Goal: Task Accomplishment & Management: Use online tool/utility

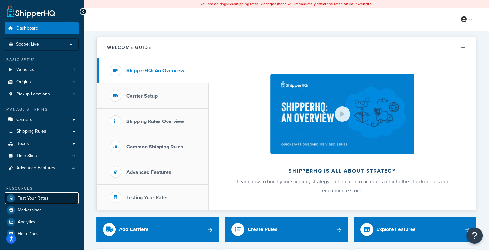
click at [37, 201] on span "Test Your Rates" at bounding box center [33, 198] width 31 height 5
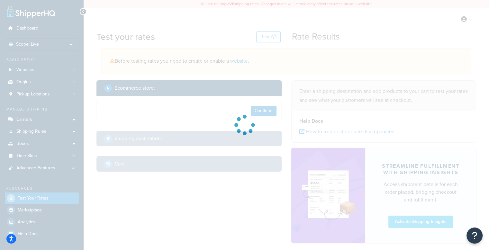
select select "TX"
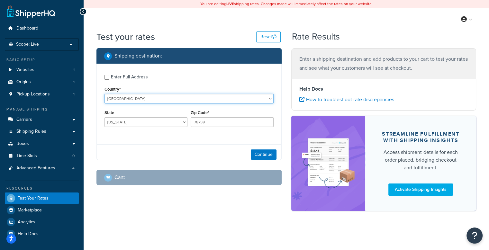
click at [141, 100] on select "United States United Kingdom Afghanistan Åland Islands Albania Algeria American…" at bounding box center [188, 99] width 169 height 10
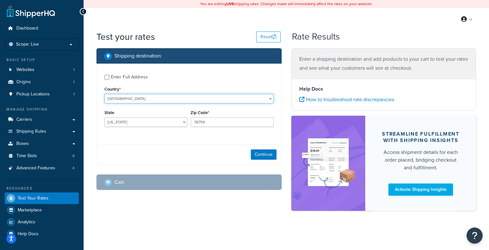
select select "CA"
click at [104, 94] on select "United States United Kingdom Afghanistan Åland Islands Albania Algeria American…" at bounding box center [188, 99] width 169 height 10
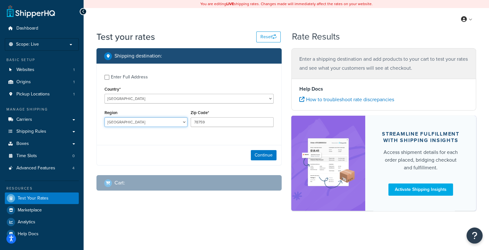
click at [125, 121] on select "Alberta British Columbia Manitoba New Brunswick Newfoundland and Labrador North…" at bounding box center [145, 122] width 83 height 10
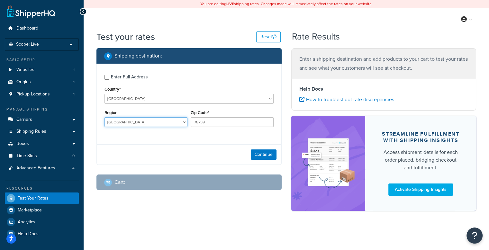
select select "QC"
click at [104, 118] on select "Alberta British Columbia Manitoba New Brunswick Newfoundland and Labrador North…" at bounding box center [145, 122] width 83 height 10
click at [214, 125] on input "78759" at bounding box center [232, 122] width 83 height 10
paste input "H2V 4J5"
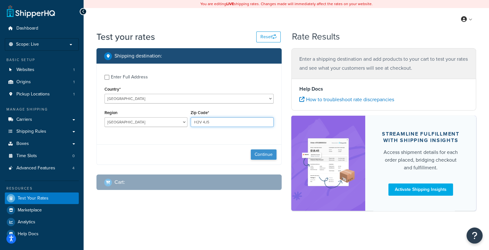
type input "H2V 4J5"
click at [264, 158] on button "Continue" at bounding box center [264, 154] width 26 height 10
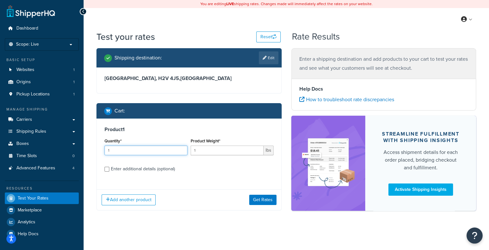
click at [142, 152] on input "1" at bounding box center [145, 151] width 83 height 10
drag, startPoint x: 198, startPoint y: 152, endPoint x: 192, endPoint y: 152, distance: 5.8
click at [192, 152] on input "1" at bounding box center [227, 151] width 73 height 10
type input "13"
click at [257, 201] on button "Get Rates" at bounding box center [262, 200] width 27 height 10
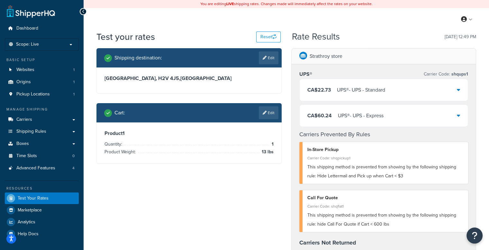
click at [377, 90] on div "UPS® - UPS - Standard" at bounding box center [361, 89] width 48 height 9
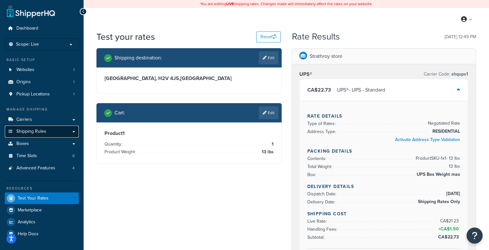
click at [49, 130] on link "Shipping Rules" at bounding box center [42, 132] width 74 height 12
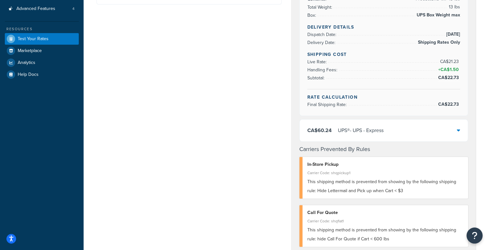
scroll to position [161, 0]
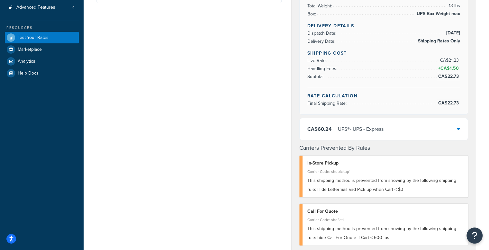
click at [389, 134] on div "CA$60.24 UPS® - UPS - Express" at bounding box center [384, 129] width 168 height 22
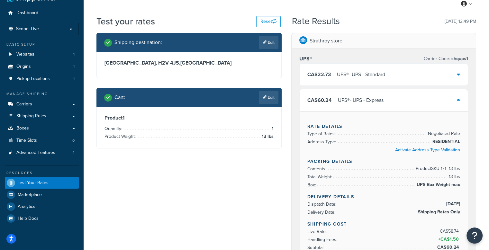
scroll to position [0, 0]
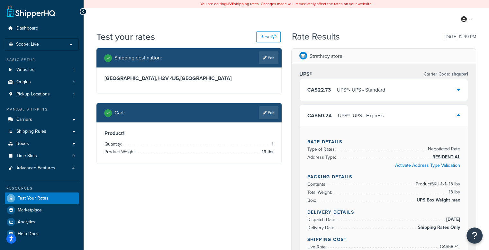
click at [395, 119] on div "CA$60.24 UPS® - UPS - Express" at bounding box center [384, 116] width 168 height 22
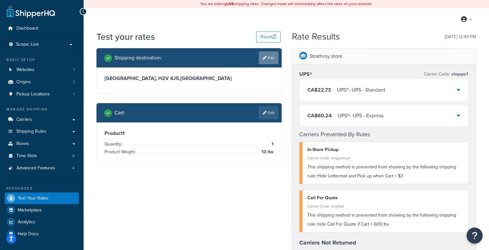
click at [268, 59] on link "Edit" at bounding box center [269, 57] width 20 height 13
select select "CA"
select select "QC"
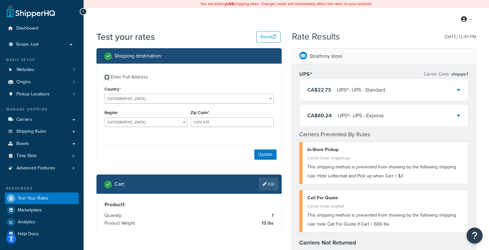
click at [105, 77] on input "Enter Full Address" at bounding box center [106, 77] width 5 height 5
checkbox input "true"
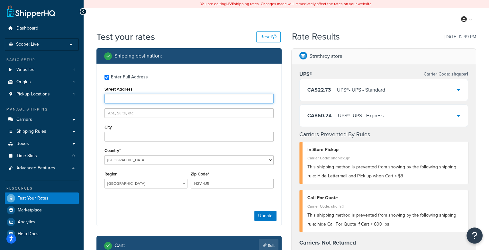
click at [172, 98] on input "Street Address" at bounding box center [188, 99] width 169 height 10
paste input "4691 Rue Jeanne-Mance"
type input "4691 Rue Jeanne-Mance"
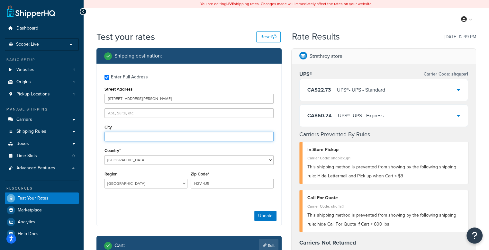
click at [113, 138] on input "City" at bounding box center [188, 137] width 169 height 10
paste input "Montréal"
type input "Montréal"
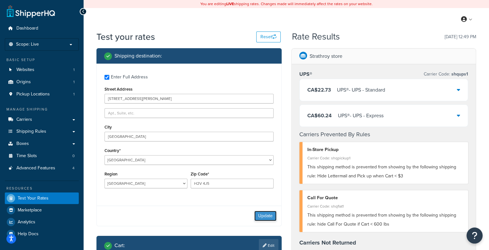
click at [266, 216] on button "Update" at bounding box center [265, 216] width 22 height 10
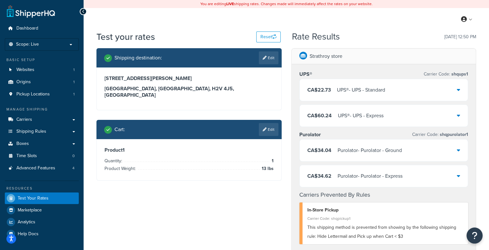
click at [383, 113] on div "UPS® - UPS - Express" at bounding box center [361, 115] width 46 height 9
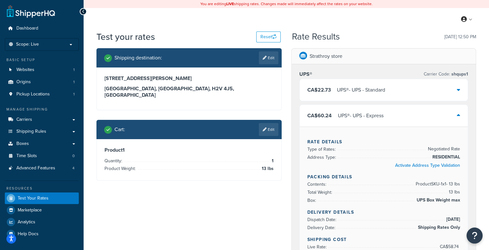
click at [457, 115] on icon at bounding box center [458, 115] width 3 height 5
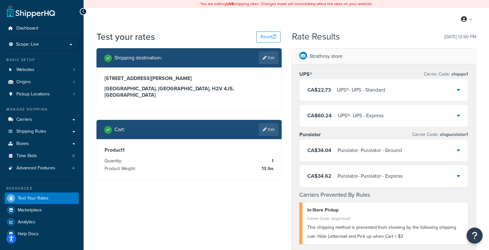
click at [415, 156] on div "CA$34.04 Purolator - Purolator - Ground" at bounding box center [384, 150] width 168 height 22
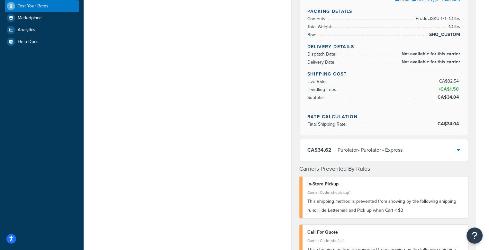
scroll to position [193, 0]
click at [429, 148] on div "CA$34.62 Purolator - Purolator - Express" at bounding box center [384, 150] width 168 height 22
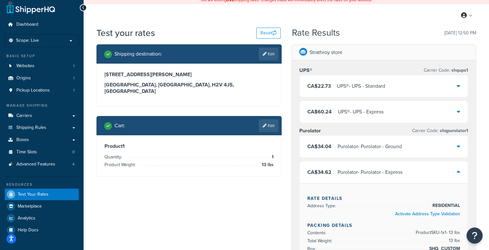
scroll to position [0, 0]
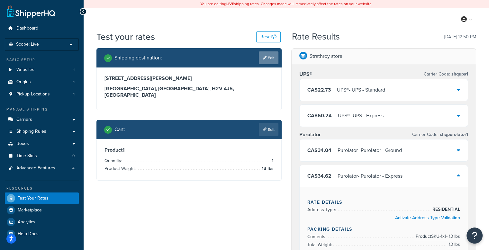
click at [272, 59] on link "Edit" at bounding box center [269, 57] width 20 height 13
select select "CA"
select select "QC"
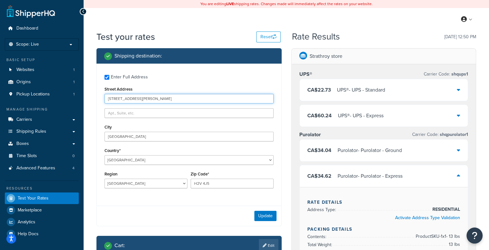
click at [124, 99] on input "4691 Rue Jeanne-Mance" at bounding box center [188, 99] width 169 height 10
paste input "[STREET_ADDRESS]"
type input "[STREET_ADDRESS]"
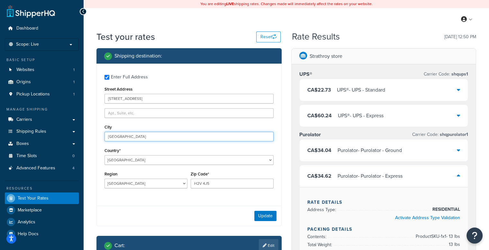
click at [126, 138] on input "Montréal" at bounding box center [188, 137] width 169 height 10
paste input "[GEOGRAPHIC_DATA]"
type input "[GEOGRAPHIC_DATA]"
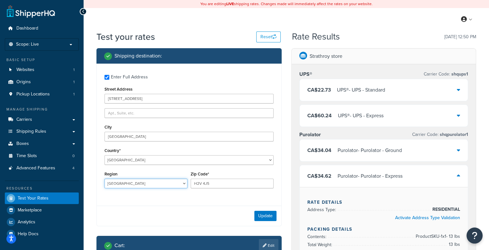
click at [136, 180] on select "[GEOGRAPHIC_DATA] [GEOGRAPHIC_DATA] [GEOGRAPHIC_DATA] [GEOGRAPHIC_DATA] [GEOGRA…" at bounding box center [145, 184] width 83 height 10
select select "ON"
click at [104, 179] on select "[GEOGRAPHIC_DATA] [GEOGRAPHIC_DATA] [GEOGRAPHIC_DATA] [GEOGRAPHIC_DATA] [GEOGRA…" at bounding box center [145, 184] width 83 height 10
click at [264, 218] on button "Update" at bounding box center [265, 216] width 22 height 10
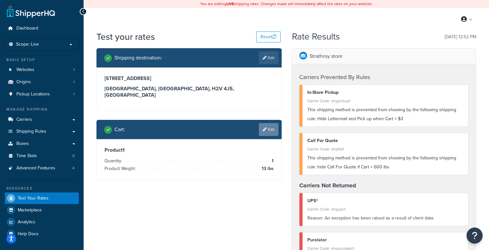
click at [271, 123] on link "Edit" at bounding box center [269, 129] width 20 height 13
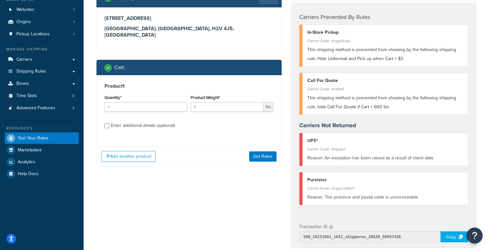
scroll to position [64, 0]
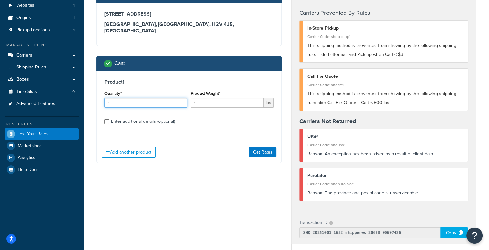
click at [150, 98] on input "1" at bounding box center [145, 103] width 83 height 10
click at [212, 98] on input "1" at bounding box center [227, 103] width 73 height 10
type input "2"
click at [261, 149] on button "Get Rates" at bounding box center [262, 152] width 27 height 10
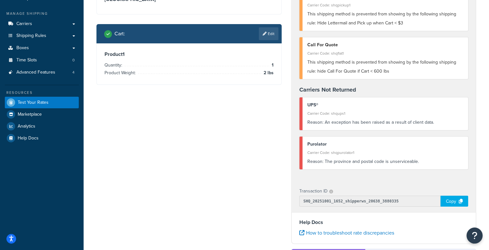
scroll to position [96, 0]
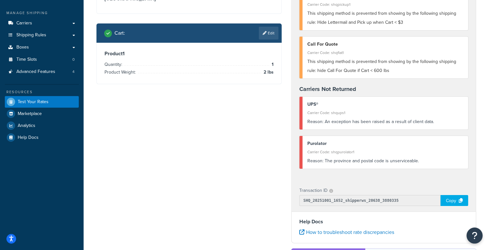
click at [418, 122] on div "Reason: An exception has been raised as a result of client data." at bounding box center [385, 121] width 156 height 9
click at [312, 117] on div "Carrier Code: shqups1" at bounding box center [385, 112] width 156 height 9
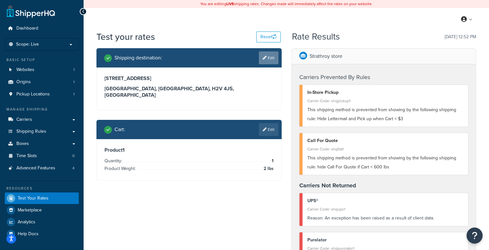
click at [272, 61] on link "Edit" at bounding box center [269, 57] width 20 height 13
select select "CA"
select select "ON"
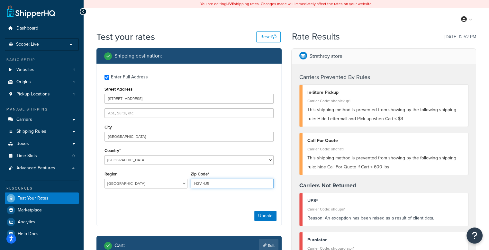
click at [236, 181] on input "H2V 4J5" at bounding box center [232, 184] width 83 height 10
paste input "M6A 3A1"
type input "M6A 3A1"
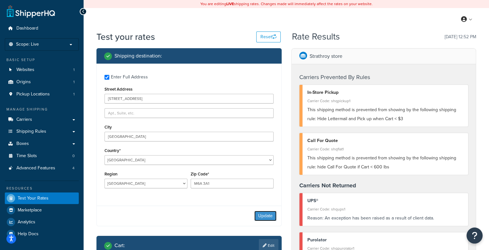
click at [262, 219] on button "Update" at bounding box center [265, 216] width 22 height 10
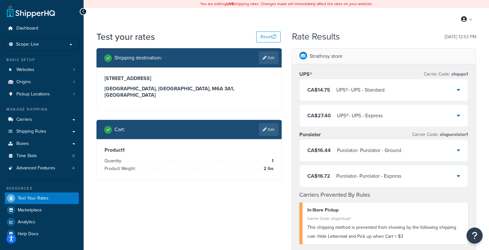
click at [403, 94] on div "CA$14.75 UPS® - UPS - Standard" at bounding box center [384, 90] width 168 height 22
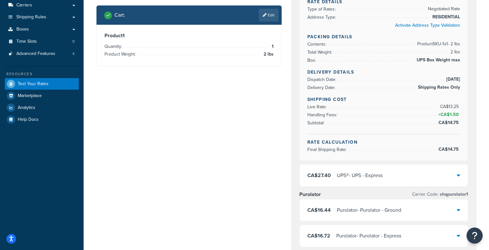
scroll to position [129, 0]
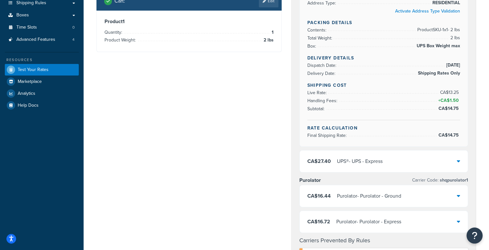
click at [418, 157] on div "CA$27.40 UPS® - UPS - Express" at bounding box center [384, 161] width 168 height 22
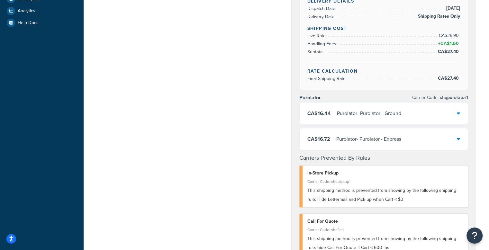
scroll to position [225, 0]
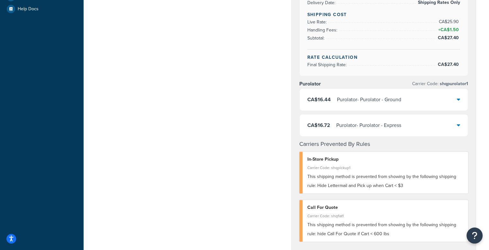
click at [422, 99] on div "CA$16.44 Purolator - Purolator - Ground" at bounding box center [384, 100] width 168 height 22
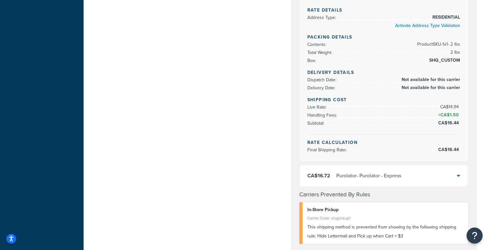
scroll to position [353, 0]
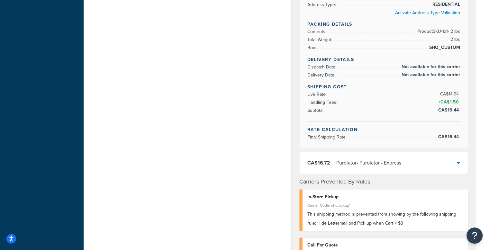
click at [425, 165] on div "CA$16.72 Purolator - Purolator - Express" at bounding box center [384, 163] width 168 height 22
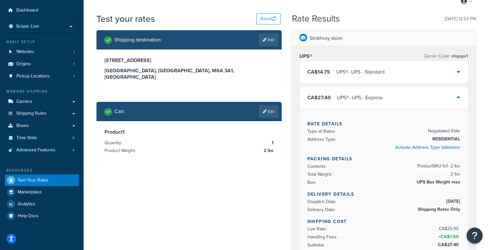
scroll to position [0, 0]
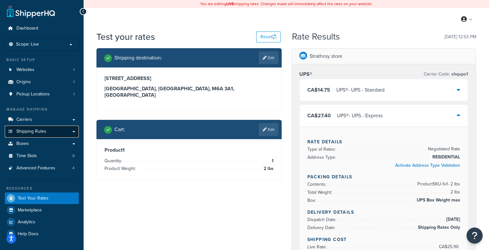
click at [37, 133] on span "Shipping Rules" at bounding box center [31, 131] width 30 height 5
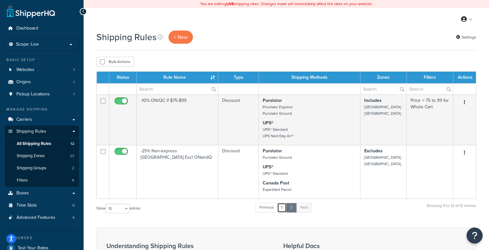
click at [286, 206] on link "1" at bounding box center [282, 208] width 10 height 10
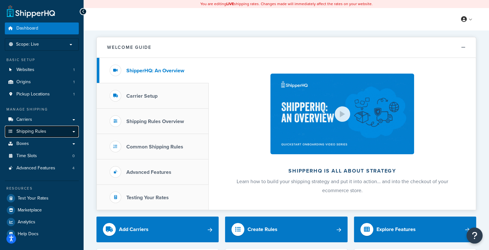
click at [34, 135] on link "Shipping Rules" at bounding box center [42, 132] width 74 height 12
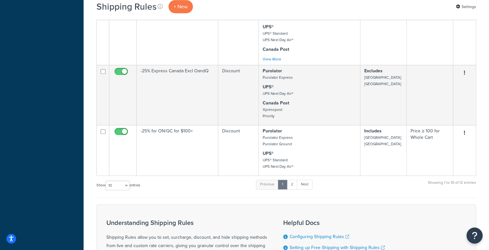
scroll to position [321, 0]
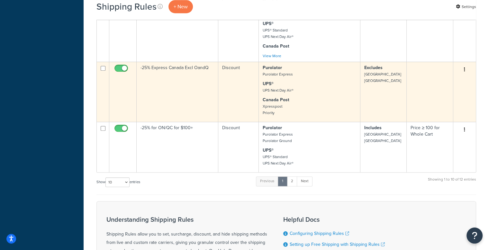
scroll to position [330, 0]
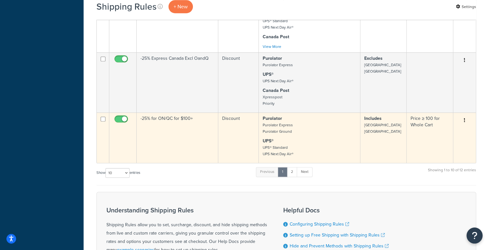
click at [250, 139] on td "Discount" at bounding box center [238, 137] width 40 height 50
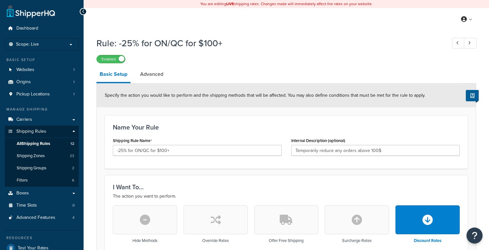
select select "PERCENTAGE"
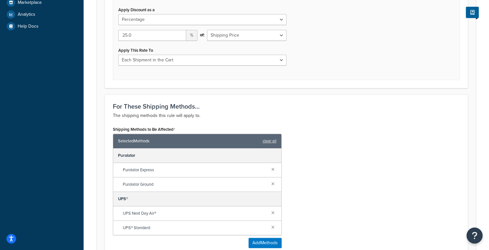
scroll to position [257, 0]
click at [234, 60] on select "Each Shipment in the Cart Each Shipping Group in the Cart Each Item within a Sh…" at bounding box center [202, 60] width 168 height 11
click at [118, 55] on select "Each Shipment in the Cart Each Shipping Group in the Cart Each Item within a Sh…" at bounding box center [202, 60] width 168 height 11
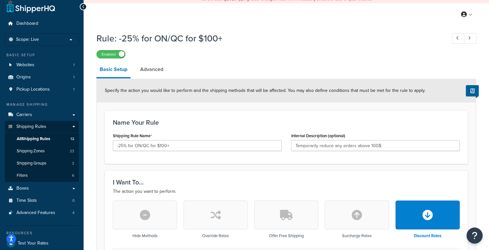
scroll to position [0, 0]
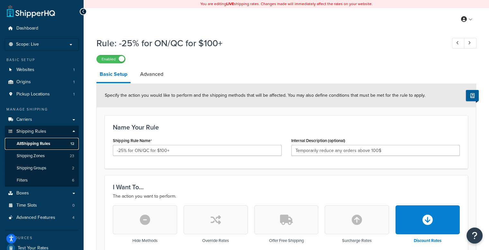
click at [33, 142] on span "All Shipping Rules" at bounding box center [33, 143] width 33 height 5
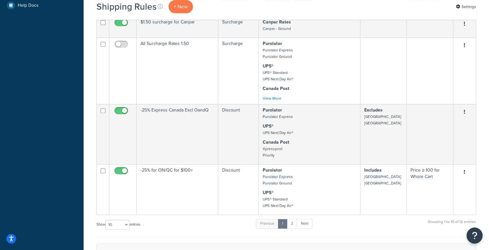
scroll to position [321, 0]
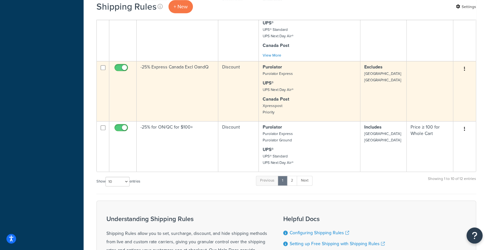
click at [199, 107] on td "-25% Express Canada Excl OandQ" at bounding box center [178, 91] width 82 height 60
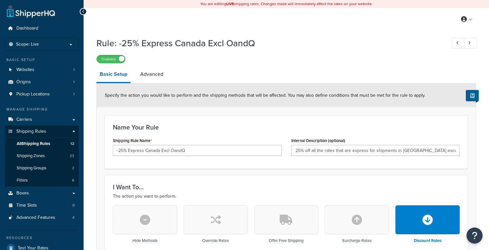
select select "PERCENTAGE"
click at [26, 143] on span "All Shipping Rules" at bounding box center [33, 143] width 33 height 5
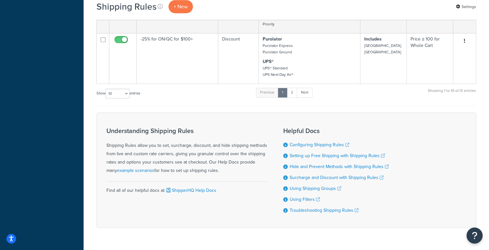
scroll to position [394, 0]
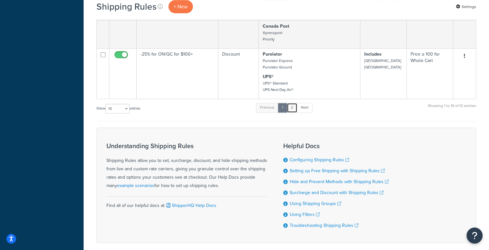
click at [294, 109] on link "2" at bounding box center [292, 108] width 11 height 10
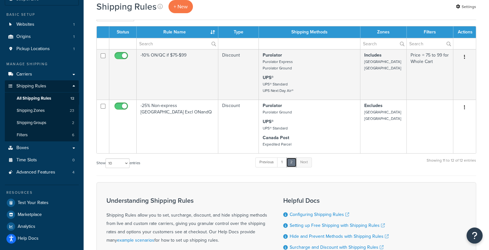
scroll to position [132, 0]
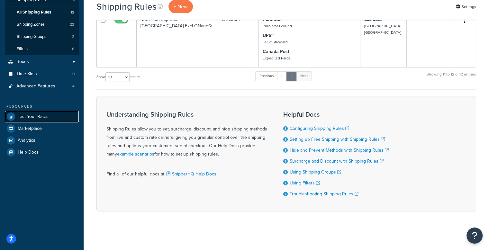
click at [29, 118] on link "Test Your Rates" at bounding box center [42, 117] width 74 height 12
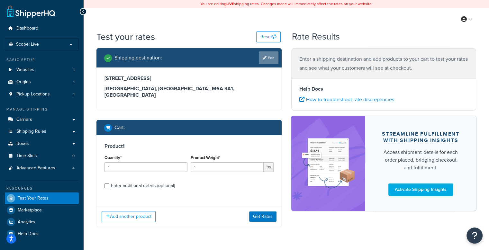
click at [266, 60] on link "Edit" at bounding box center [269, 57] width 20 height 13
select select "CA"
select select "ON"
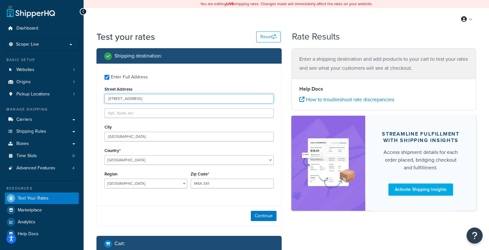
click at [124, 97] on input "[STREET_ADDRESS]" at bounding box center [188, 99] width 169 height 10
paste input "[STREET_ADDRESS][PERSON_NAME]"
type input "[STREET_ADDRESS][PERSON_NAME]"
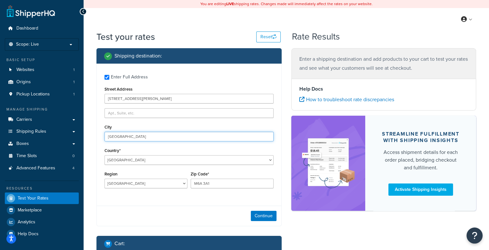
click at [122, 139] on input "[GEOGRAPHIC_DATA]" at bounding box center [188, 137] width 169 height 10
paste input "[GEOGRAPHIC_DATA][PERSON_NAME]"
type input "[GEOGRAPHIC_DATA][PERSON_NAME]"
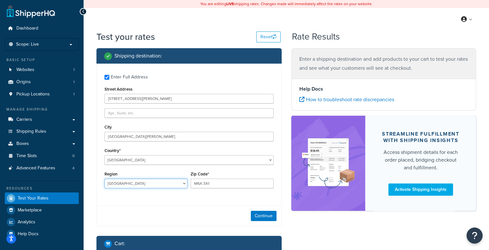
click at [163, 186] on select "[GEOGRAPHIC_DATA] [GEOGRAPHIC_DATA] [GEOGRAPHIC_DATA] [GEOGRAPHIC_DATA] [GEOGRA…" at bounding box center [145, 184] width 83 height 10
select select "AB"
click at [104, 179] on select "[GEOGRAPHIC_DATA] [GEOGRAPHIC_DATA] [GEOGRAPHIC_DATA] [GEOGRAPHIC_DATA] [GEOGRA…" at bounding box center [145, 184] width 83 height 10
click at [203, 184] on input "M6A 3A1" at bounding box center [232, 184] width 83 height 10
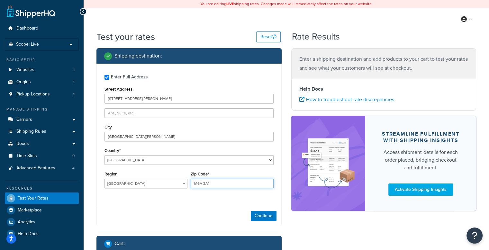
click at [203, 184] on input "M6A 3A1" at bounding box center [232, 184] width 83 height 10
paste input "T3Z 1A3"
type input "T3Z 1A3"
click at [226, 206] on div "Enter Full Address Street Address [GEOGRAPHIC_DATA][PERSON_NAME] [GEOGRAPHIC_DA…" at bounding box center [188, 145] width 185 height 163
click at [261, 215] on button "Continue" at bounding box center [264, 216] width 26 height 10
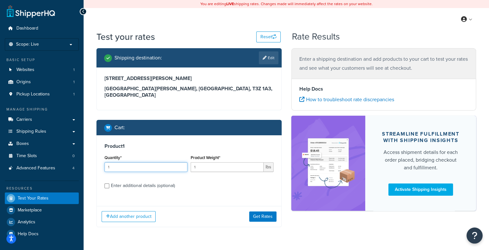
click at [122, 162] on input "1" at bounding box center [145, 167] width 83 height 10
type input "12"
click at [261, 211] on button "Get Rates" at bounding box center [262, 216] width 27 height 10
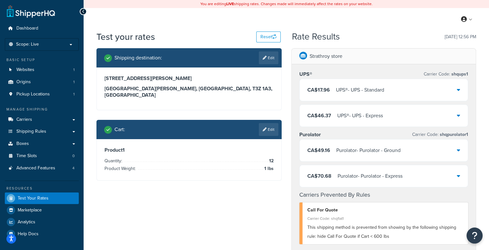
click at [407, 93] on div "CA$17.96 UPS® - UPS - Standard" at bounding box center [384, 90] width 168 height 22
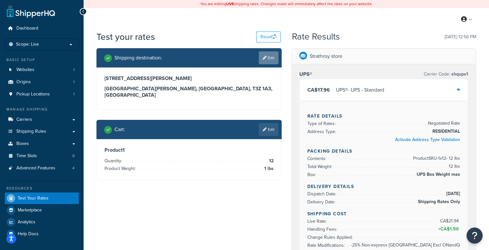
click at [275, 60] on link "Edit" at bounding box center [269, 57] width 20 height 13
select select "CA"
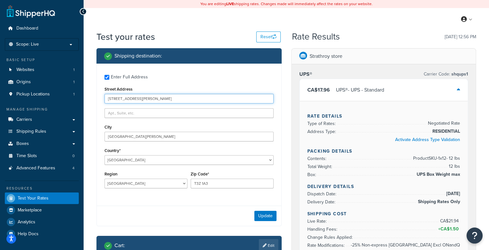
click at [151, 99] on input "[STREET_ADDRESS][PERSON_NAME]" at bounding box center [188, 99] width 169 height 10
paste input "[STREET_ADDRESS][PERSON_NAME]"
type input "[STREET_ADDRESS][PERSON_NAME]"
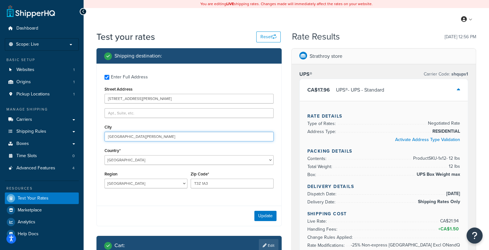
click at [141, 139] on input "[GEOGRAPHIC_DATA][PERSON_NAME]" at bounding box center [188, 137] width 169 height 10
paste input "M'Chigeeng"
type input "M'Chigeeng"
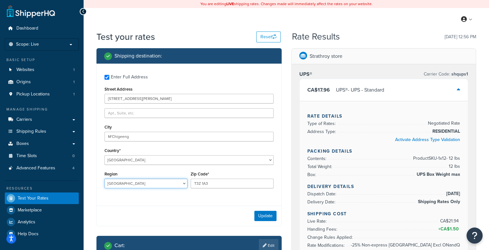
click at [181, 185] on select "[GEOGRAPHIC_DATA] [GEOGRAPHIC_DATA] [GEOGRAPHIC_DATA] [GEOGRAPHIC_DATA] [GEOGRA…" at bounding box center [145, 184] width 83 height 10
select select "ON"
click at [104, 179] on select "[GEOGRAPHIC_DATA] [GEOGRAPHIC_DATA] [GEOGRAPHIC_DATA] [GEOGRAPHIC_DATA] [GEOGRA…" at bounding box center [145, 184] width 83 height 10
click at [215, 181] on input "T3Z 1A3" at bounding box center [232, 184] width 83 height 10
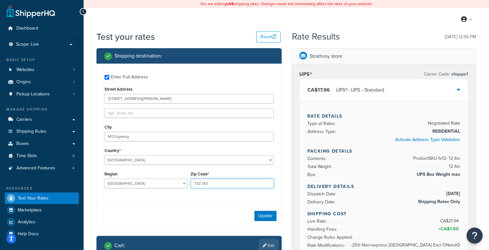
click at [215, 181] on input "T3Z 1A3" at bounding box center [232, 184] width 83 height 10
paste input "P0P 1G0"
type input "P0P 1G0"
click at [271, 215] on button "Update" at bounding box center [265, 216] width 22 height 10
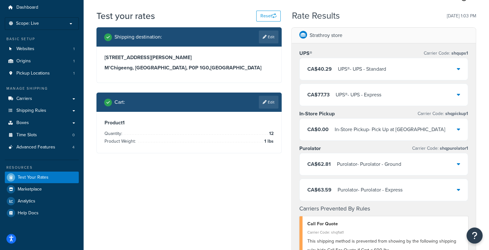
scroll to position [32, 0]
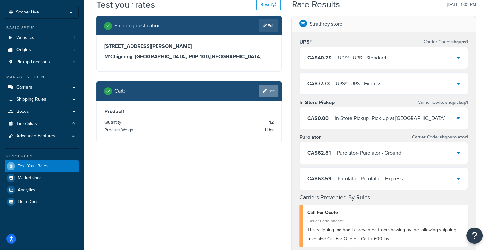
click at [272, 94] on link "Edit" at bounding box center [269, 91] width 20 height 13
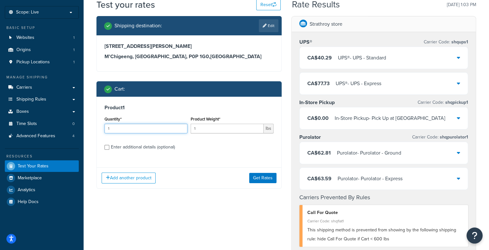
drag, startPoint x: 164, startPoint y: 130, endPoint x: 98, endPoint y: 130, distance: 65.6
click at [98, 130] on div "Product 1 Quantity* 1 Product Weight* 1 lbs Enter additional details (optional)" at bounding box center [189, 130] width 184 height 66
type input "10"
click at [220, 129] on input "1" at bounding box center [227, 129] width 73 height 10
type input "10"
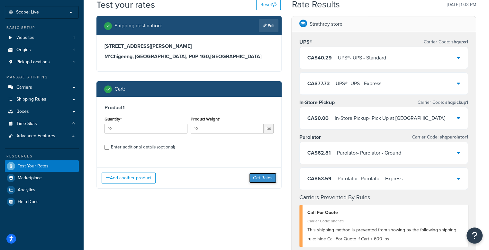
click at [270, 180] on button "Get Rates" at bounding box center [262, 178] width 27 height 10
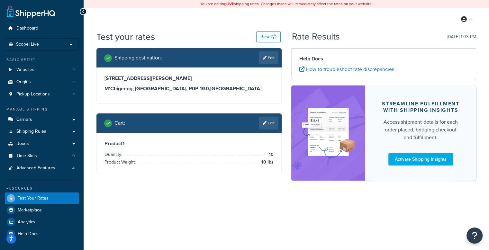
scroll to position [0, 0]
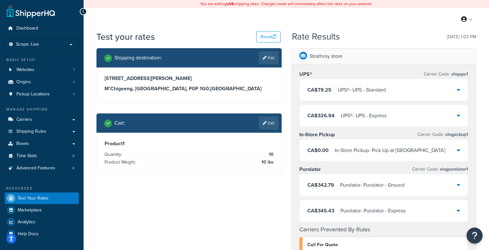
click at [397, 90] on div "CA$79.25 UPS® - UPS - Standard" at bounding box center [384, 90] width 168 height 22
